Goal: Task Accomplishment & Management: Use online tool/utility

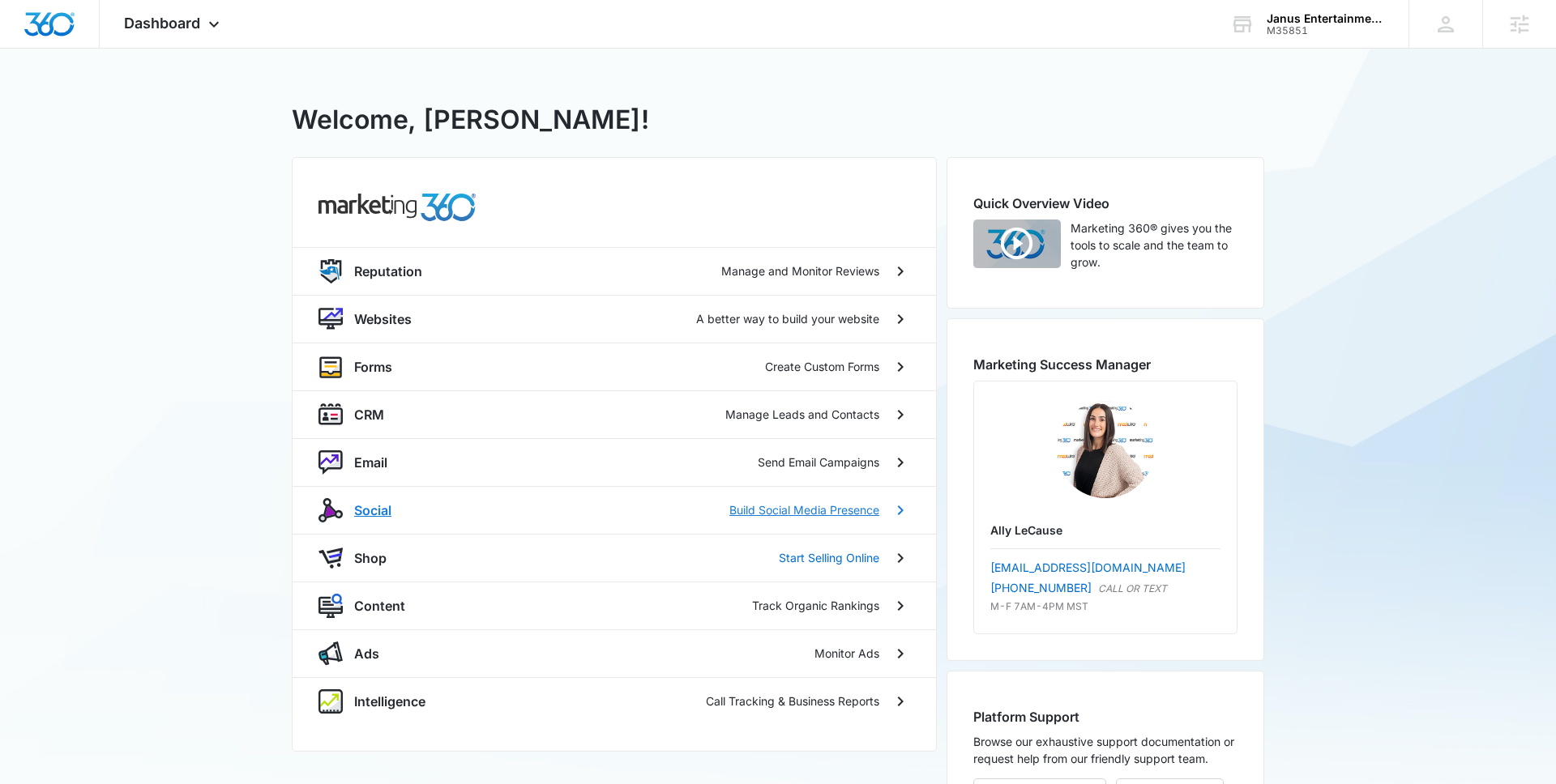
click at [378, 508] on p "Social" at bounding box center [373, 510] width 37 height 19
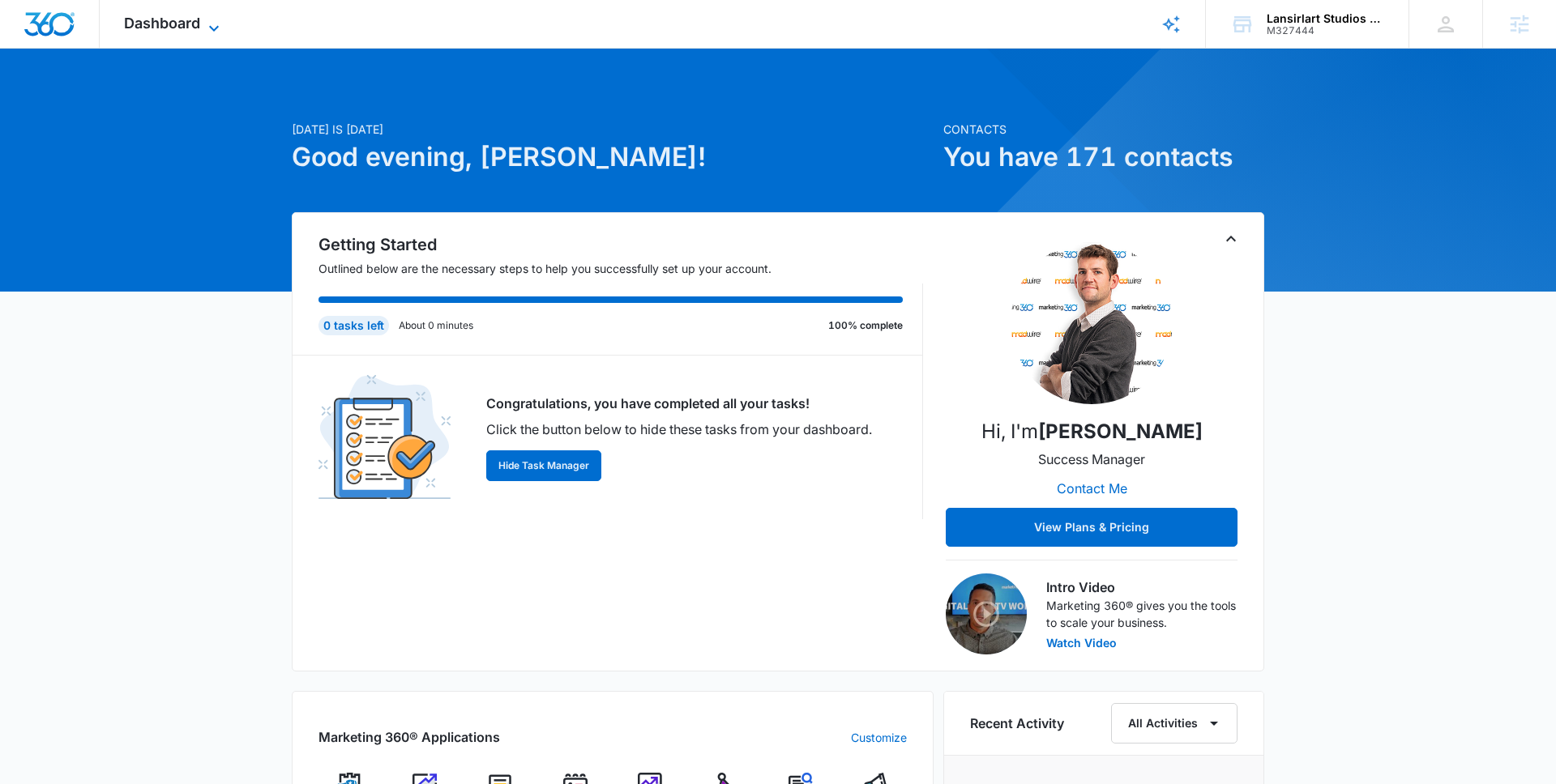
click at [177, 24] on span "Dashboard" at bounding box center [162, 23] width 76 height 17
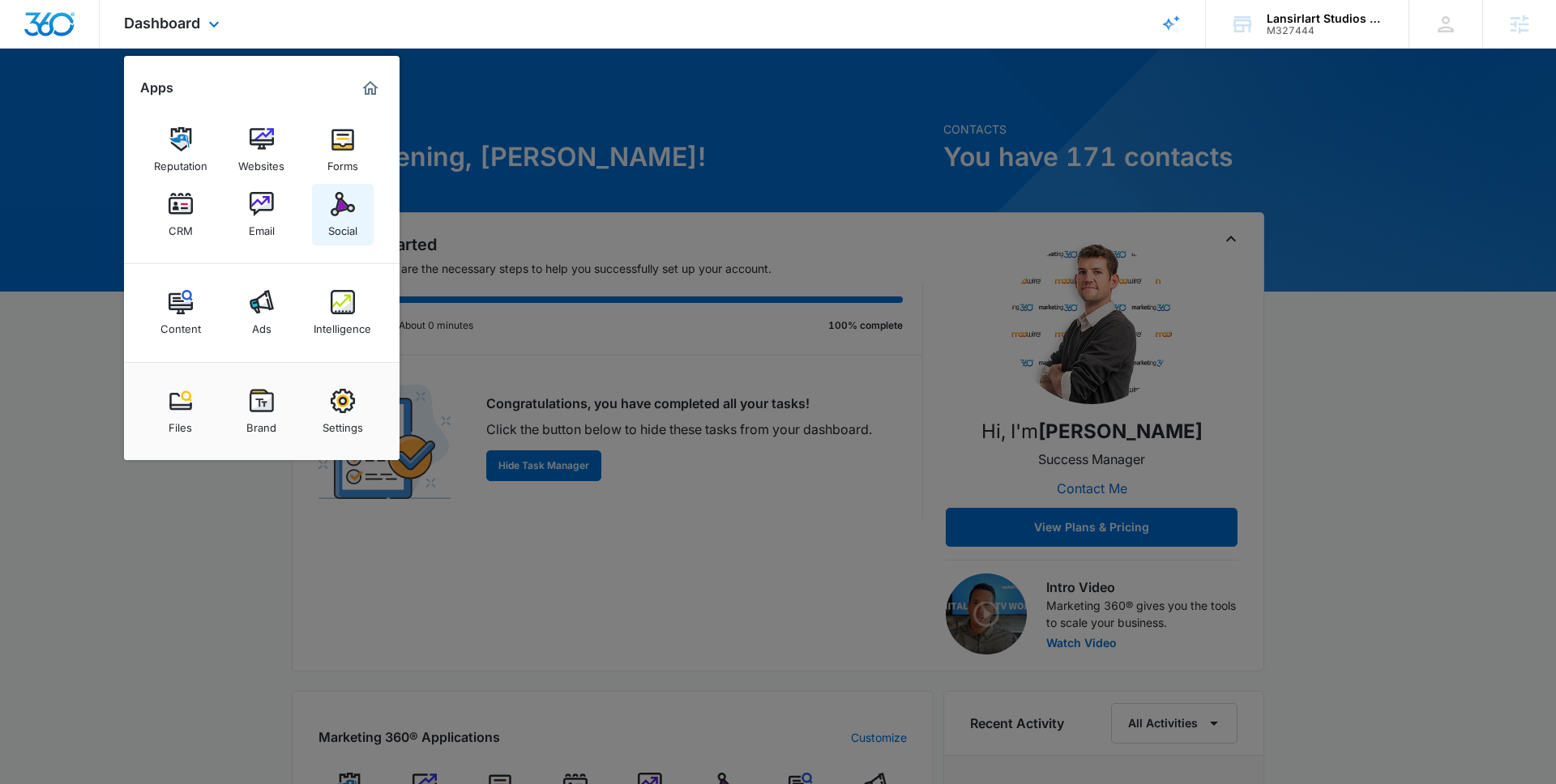
click at [341, 213] on img at bounding box center [343, 204] width 24 height 24
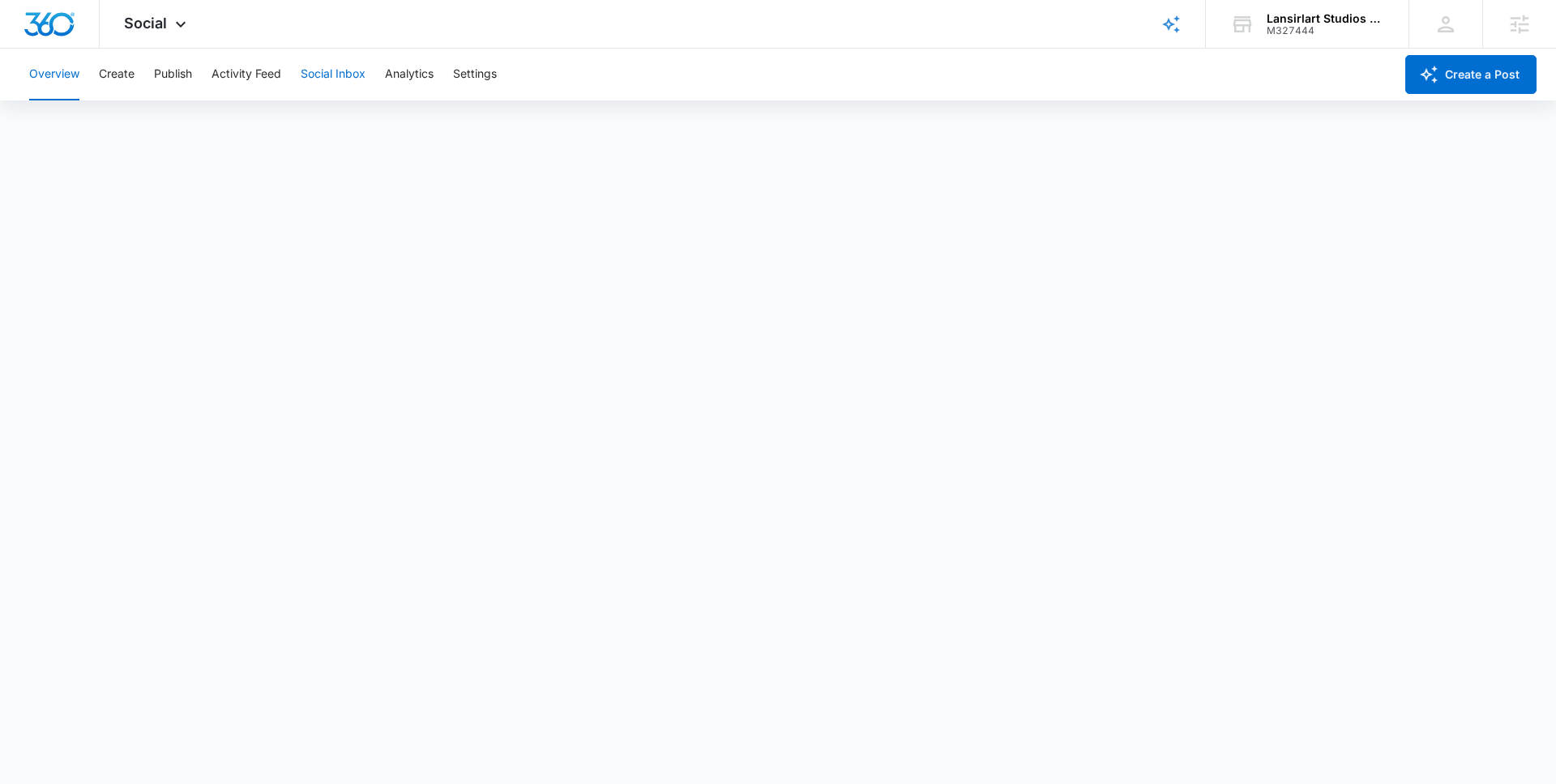
click at [347, 73] on button "Social Inbox" at bounding box center [333, 75] width 65 height 52
click at [414, 66] on button "Analytics" at bounding box center [409, 75] width 49 height 52
click at [235, 88] on button "Activity Feed" at bounding box center [246, 75] width 70 height 52
click at [161, 37] on div "Social Apps Reputation Websites Forms CRM Email Social Content Ads Intelligence…" at bounding box center [157, 23] width 115 height 48
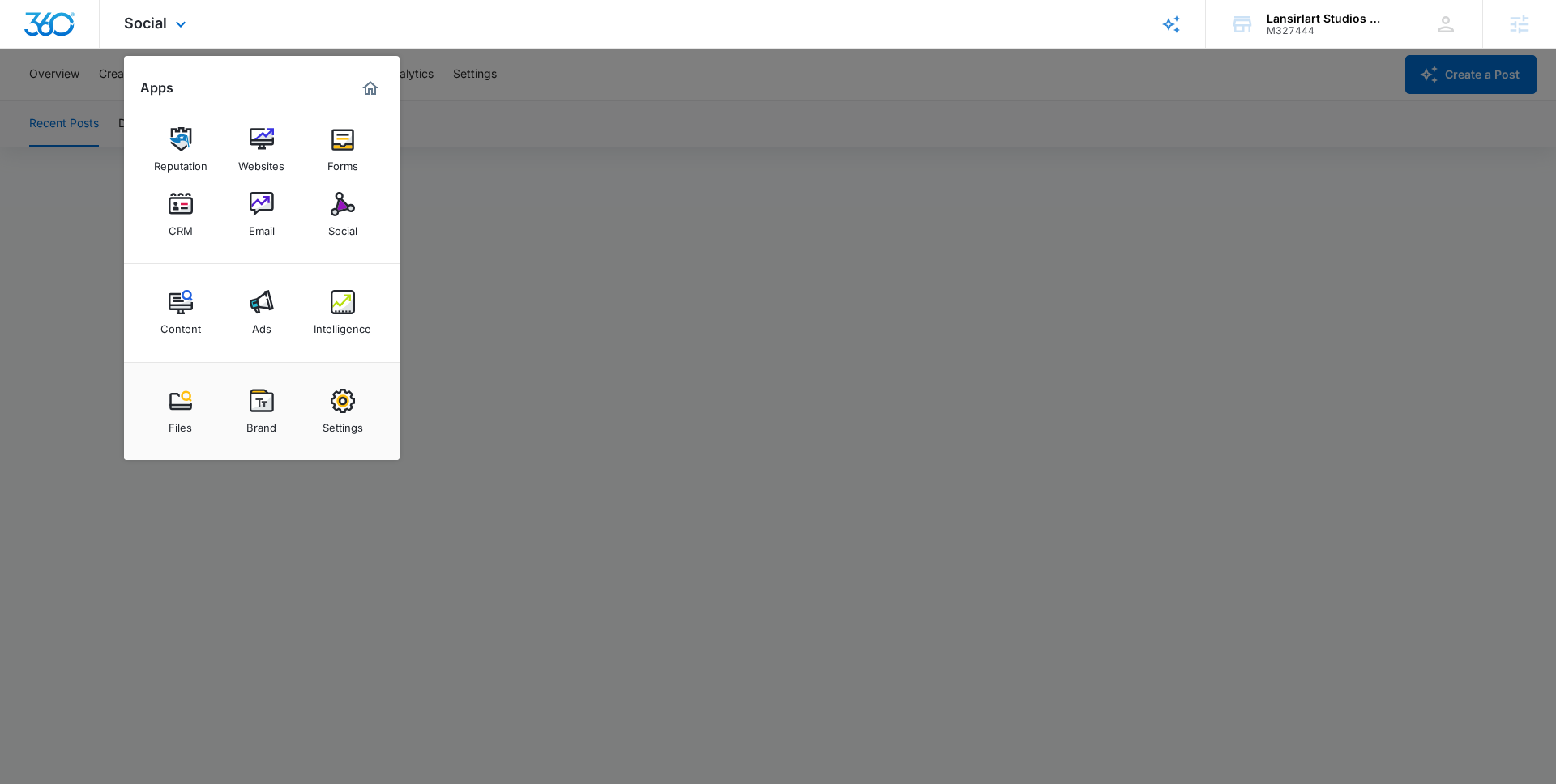
click at [161, 37] on div "Social Apps Reputation Websites Forms CRM Email Social Content Ads Intelligence…" at bounding box center [157, 23] width 115 height 48
